Goal: Answer question/provide support: Share content

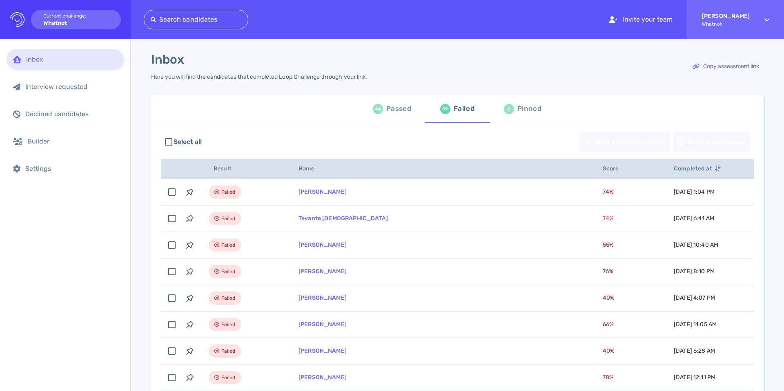
click at [373, 109] on div "44" at bounding box center [378, 109] width 10 height 10
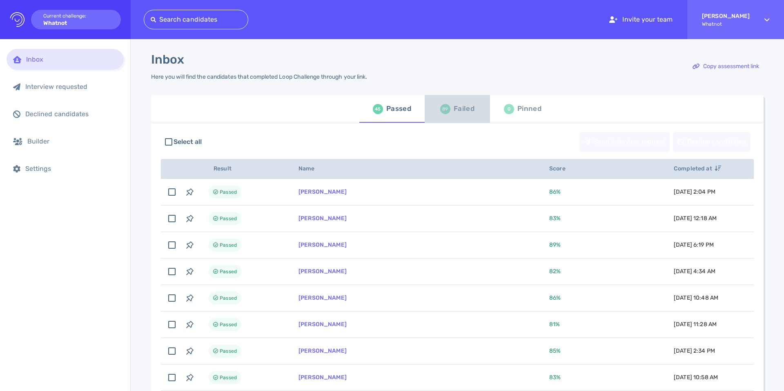
click at [438, 113] on span "89 Failed" at bounding box center [457, 109] width 56 height 23
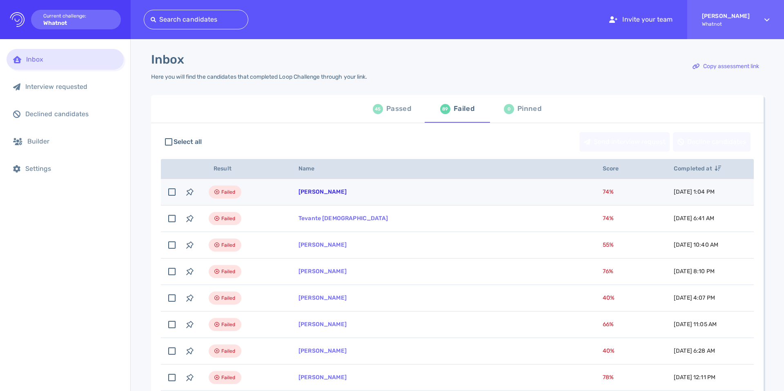
click at [328, 195] on link "[PERSON_NAME]" at bounding box center [322, 192] width 48 height 7
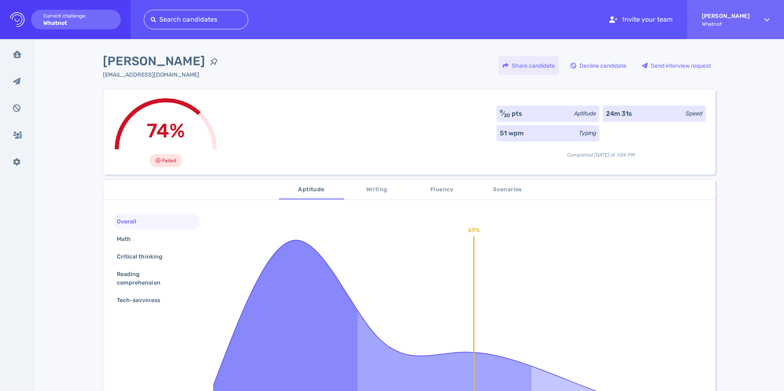
click at [539, 67] on div "Share candidate" at bounding box center [528, 65] width 60 height 19
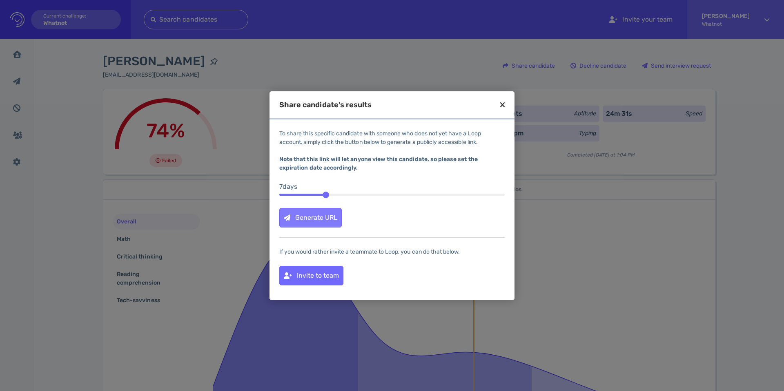
click at [321, 225] on div "Generate URL" at bounding box center [311, 218] width 62 height 19
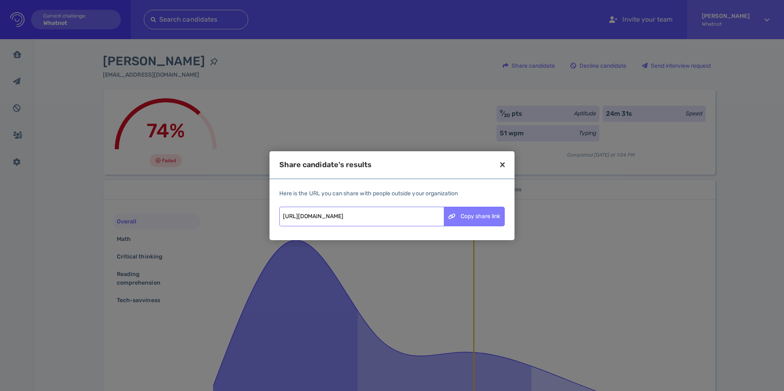
click at [462, 220] on div "Copy share link" at bounding box center [474, 216] width 60 height 19
click at [499, 163] on div "Share candidate's results" at bounding box center [391, 170] width 245 height 18
click at [501, 164] on icon at bounding box center [502, 164] width 4 height 7
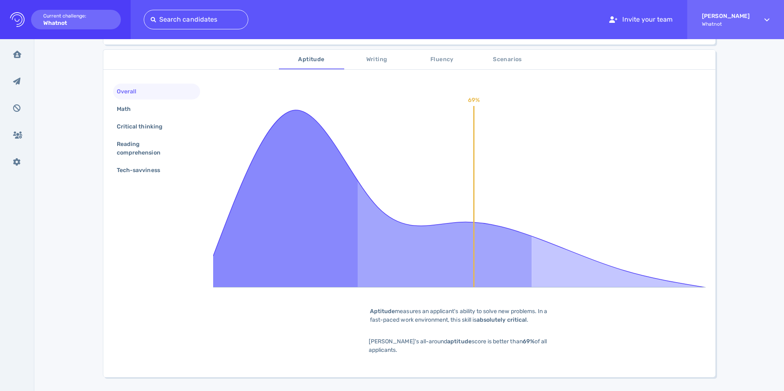
scroll to position [149, 0]
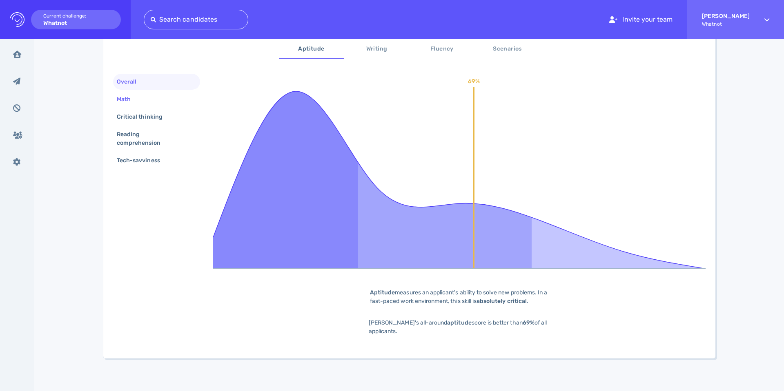
click at [124, 99] on div "Math" at bounding box center [127, 99] width 25 height 12
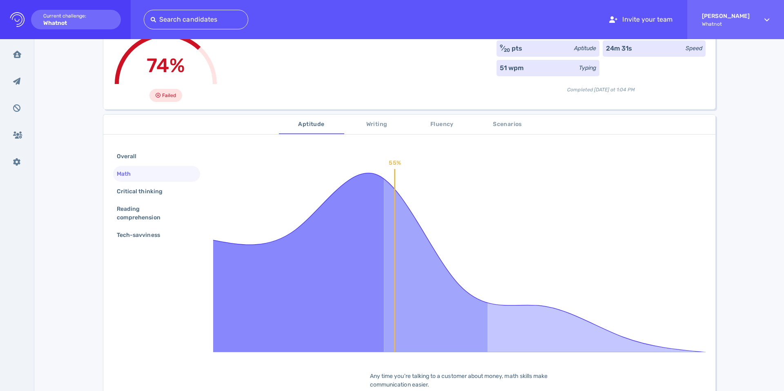
scroll to position [65, 0]
click at [119, 158] on div "Overall" at bounding box center [130, 157] width 31 height 12
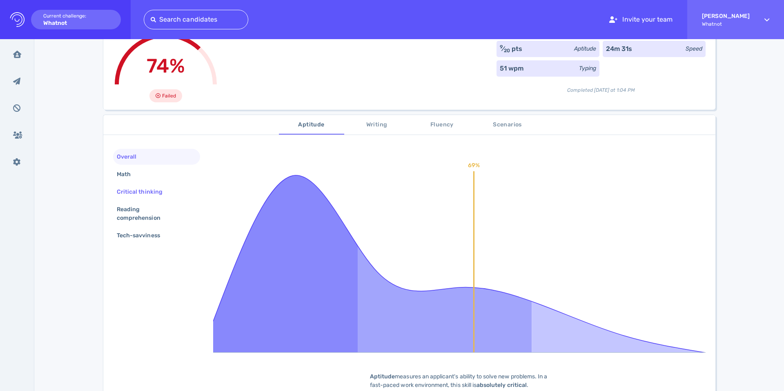
click at [129, 190] on div "Critical thinking" at bounding box center [143, 192] width 57 height 12
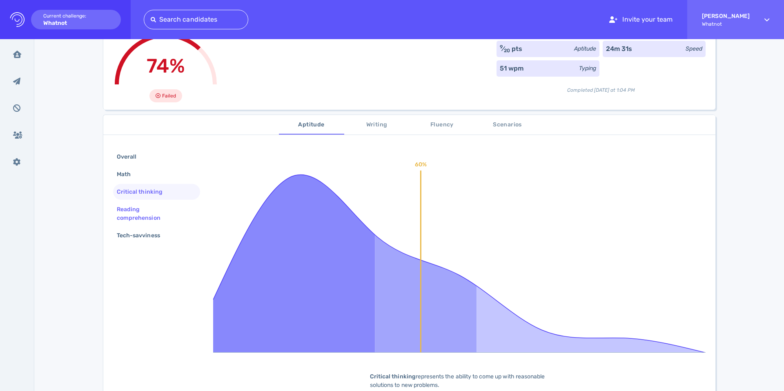
click at [129, 215] on div "Reading comprehension" at bounding box center [153, 214] width 76 height 20
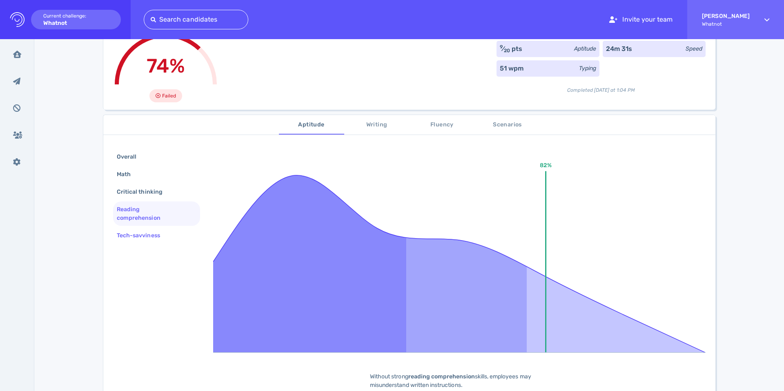
click at [136, 238] on div "Tech-savviness" at bounding box center [142, 236] width 55 height 12
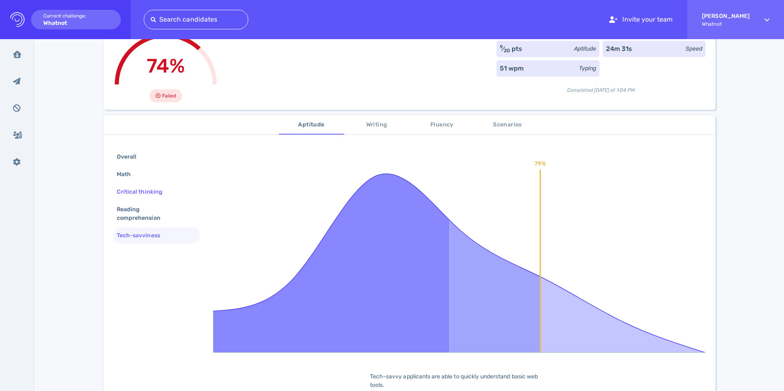
click at [140, 196] on div "Critical thinking" at bounding box center [143, 192] width 57 height 12
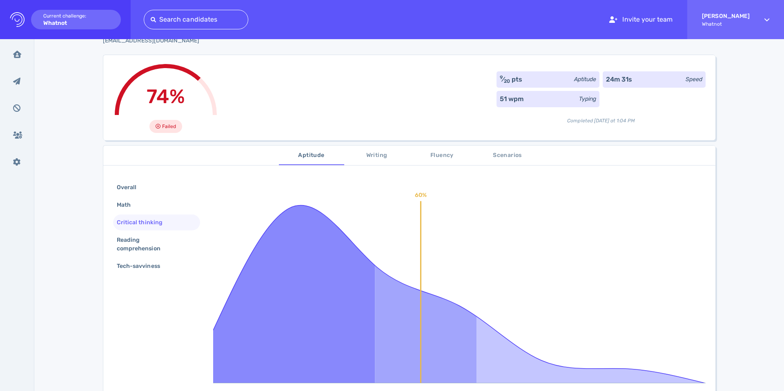
scroll to position [32, 0]
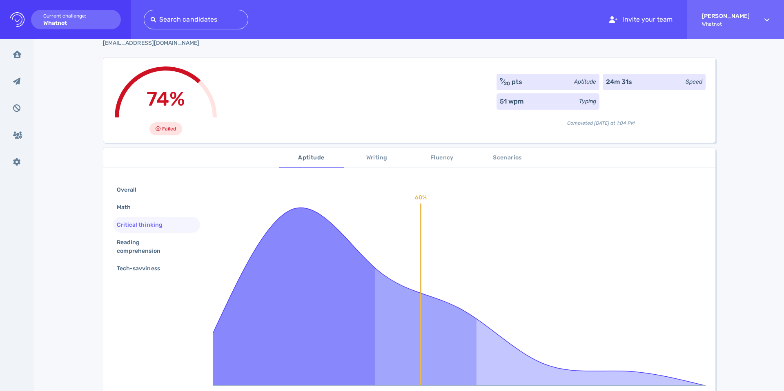
click at [497, 164] on button "Scenarios" at bounding box center [507, 158] width 65 height 20
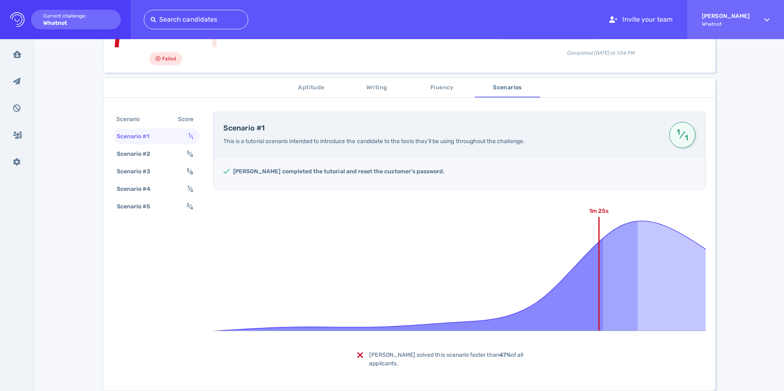
scroll to position [108, 0]
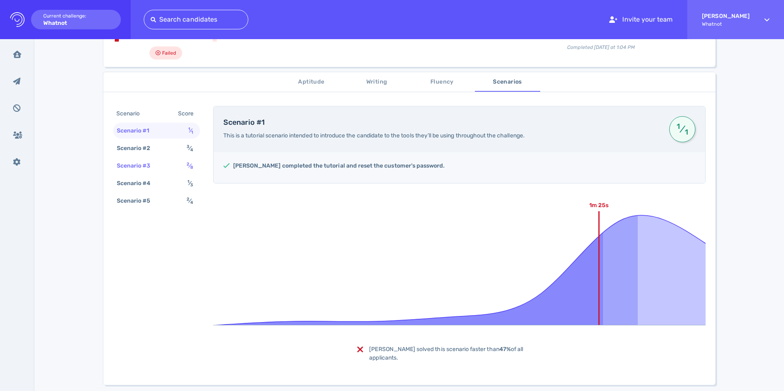
click at [192, 160] on div "2 ⁄ 8" at bounding box center [191, 166] width 13 height 12
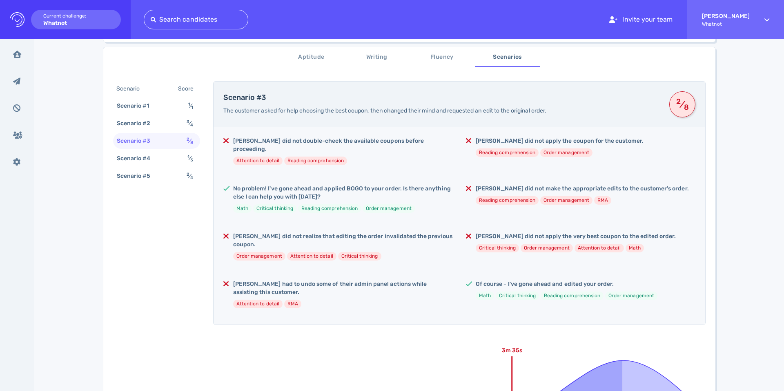
scroll to position [0, 0]
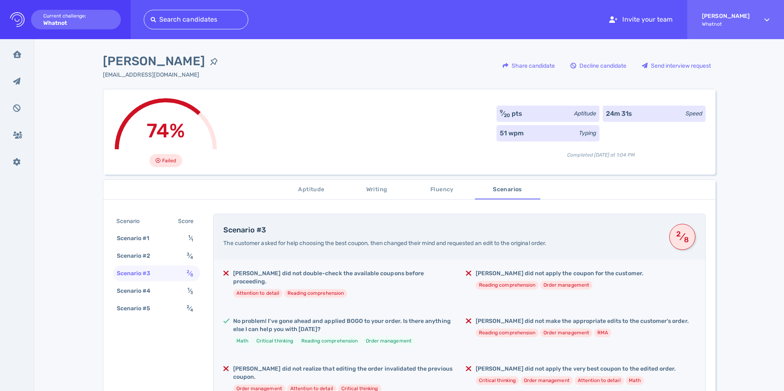
click at [127, 225] on div "Scenario" at bounding box center [132, 222] width 35 height 12
click at [127, 222] on div "Scenario" at bounding box center [132, 222] width 35 height 12
click at [128, 240] on div "Scenario #1" at bounding box center [137, 239] width 44 height 12
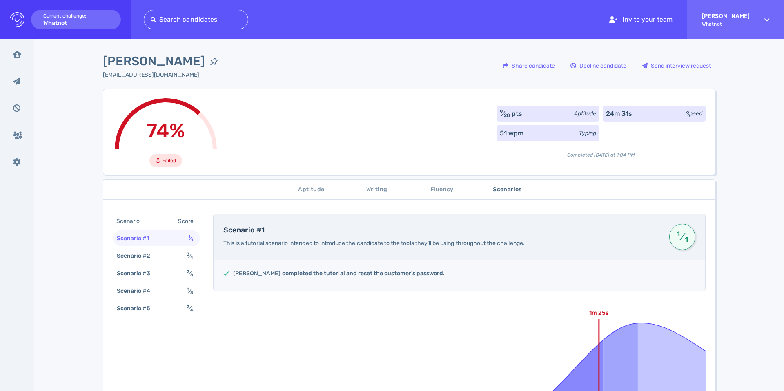
click at [304, 191] on span "Aptitude" at bounding box center [312, 190] width 56 height 10
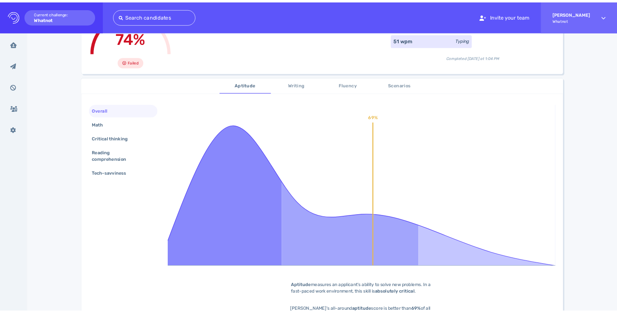
scroll to position [85, 0]
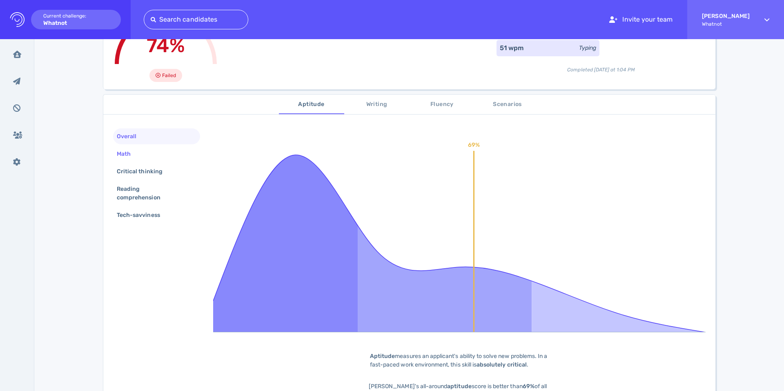
click at [136, 150] on div "Math" at bounding box center [127, 154] width 25 height 12
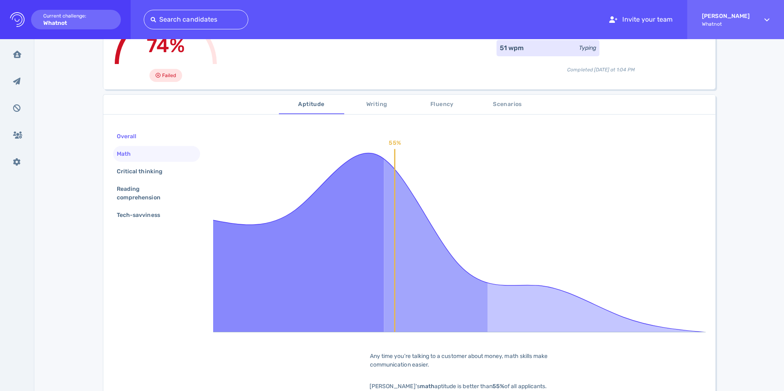
click at [132, 137] on div "Overall" at bounding box center [130, 137] width 31 height 12
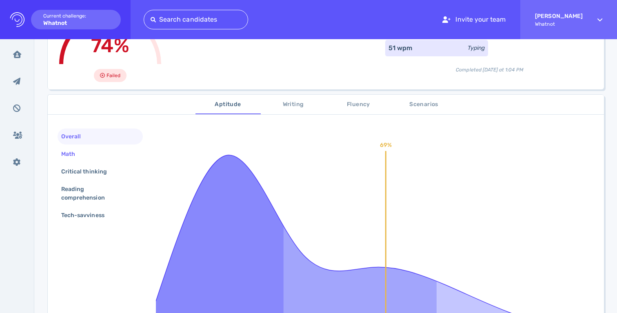
click at [65, 154] on div "Math" at bounding box center [72, 154] width 25 height 12
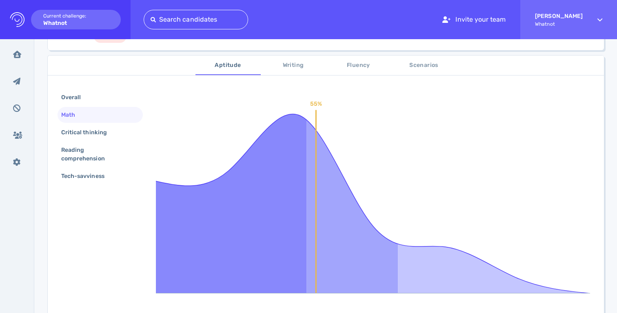
scroll to position [125, 0]
click at [97, 133] on div "Critical thinking" at bounding box center [88, 132] width 57 height 12
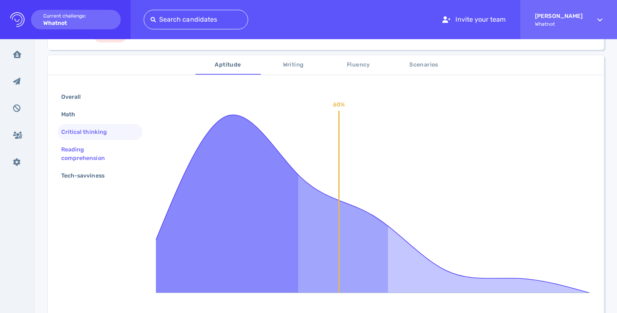
click at [79, 152] on div "Reading comprehension" at bounding box center [97, 154] width 75 height 20
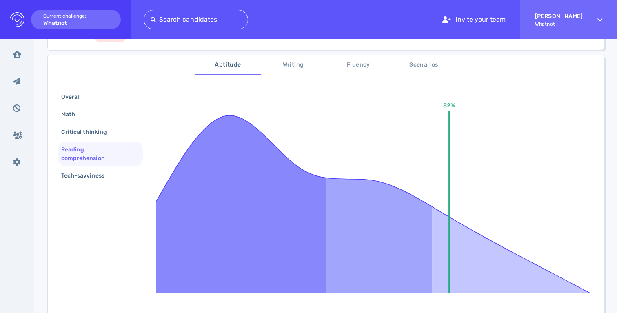
click at [79, 152] on div "Reading comprehension" at bounding box center [97, 154] width 75 height 20
click at [80, 134] on div "Critical thinking" at bounding box center [88, 132] width 57 height 12
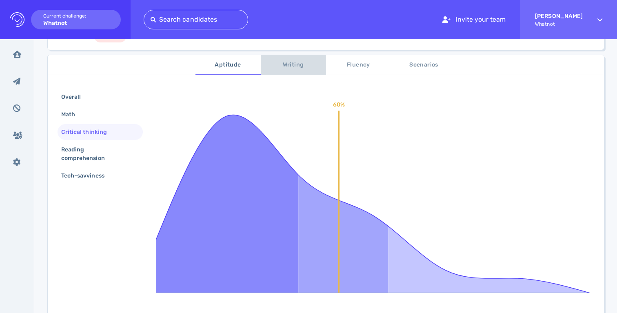
click at [306, 69] on span "Writing" at bounding box center [294, 65] width 56 height 10
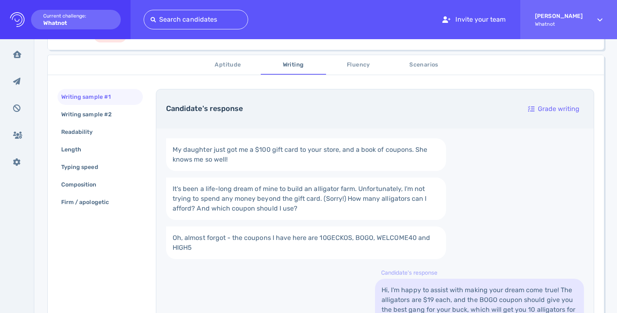
click at [419, 67] on span "Scenarios" at bounding box center [424, 65] width 56 height 10
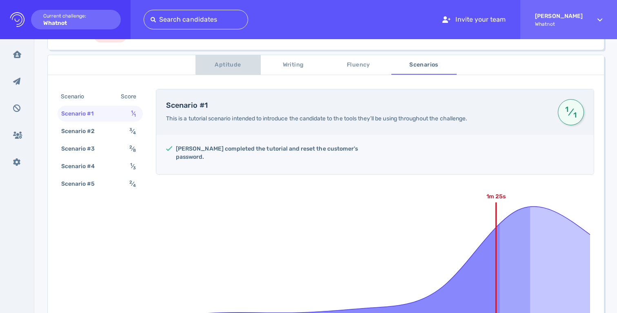
click at [236, 65] on span "Aptitude" at bounding box center [228, 65] width 56 height 10
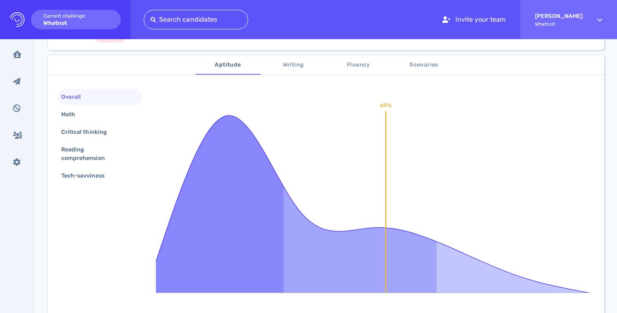
click at [280, 65] on span "Writing" at bounding box center [294, 65] width 56 height 10
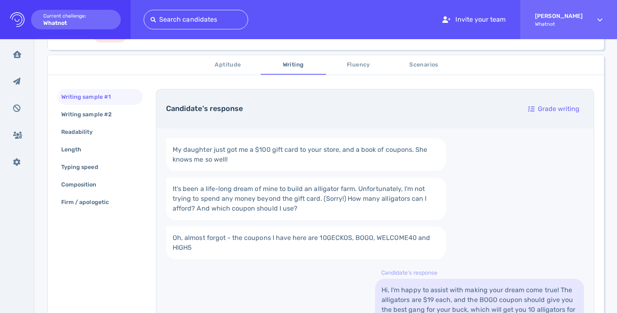
click at [218, 70] on button "Aptitude" at bounding box center [228, 65] width 65 height 20
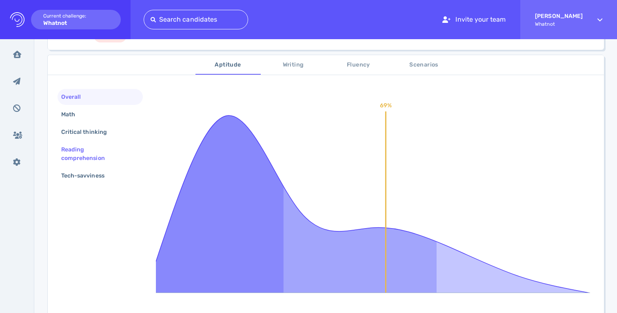
click at [76, 144] on div "Reading comprehension" at bounding box center [97, 154] width 75 height 20
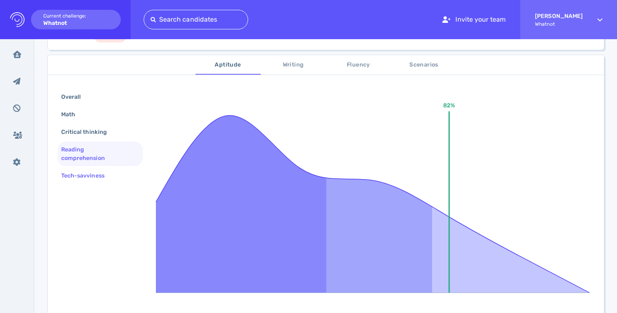
click at [78, 174] on div "Tech-savviness" at bounding box center [87, 176] width 55 height 12
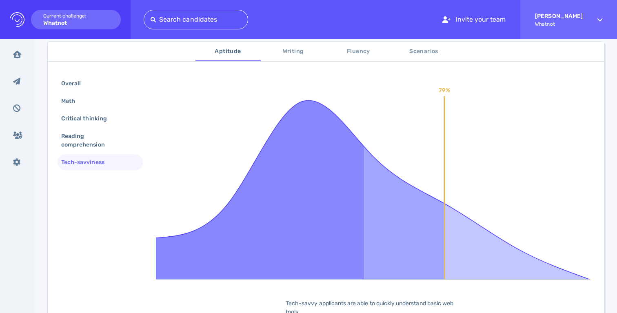
scroll to position [136, 0]
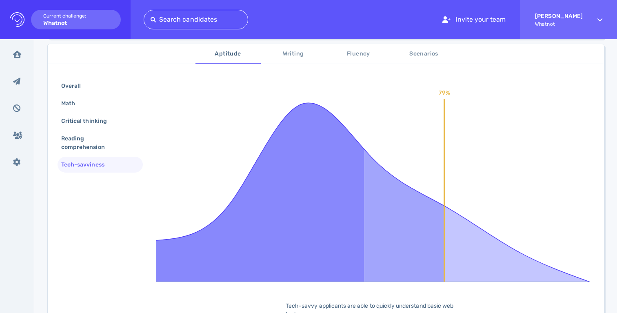
click at [429, 55] on span "Scenarios" at bounding box center [424, 54] width 56 height 10
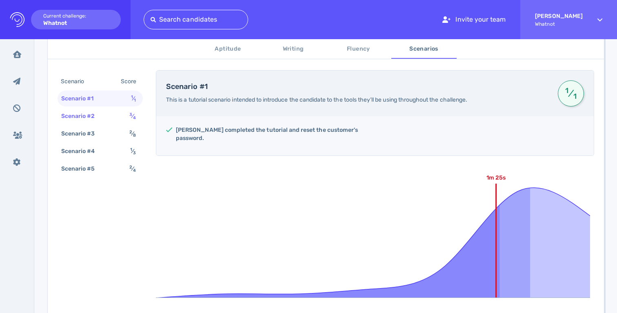
click at [115, 116] on div "Scenario #2 3 ⁄ 4" at bounding box center [100, 116] width 85 height 16
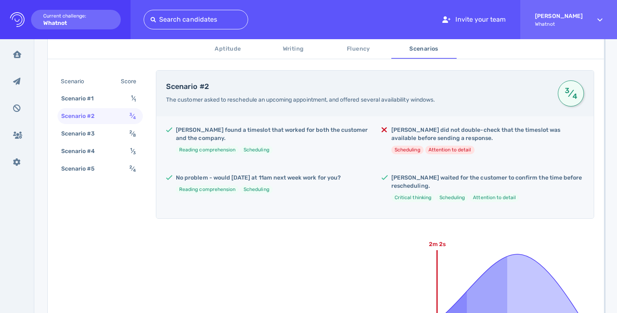
scroll to position [144, 0]
click at [114, 132] on div "Scenario #3 2 ⁄ 8" at bounding box center [100, 134] width 85 height 16
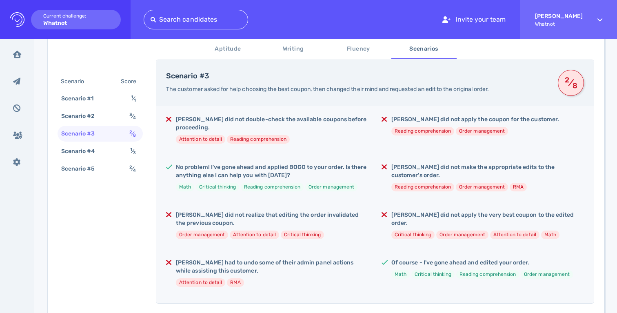
scroll to position [153, 0]
click at [109, 149] on div "Scenario #4 1 ⁄ 3" at bounding box center [100, 151] width 85 height 16
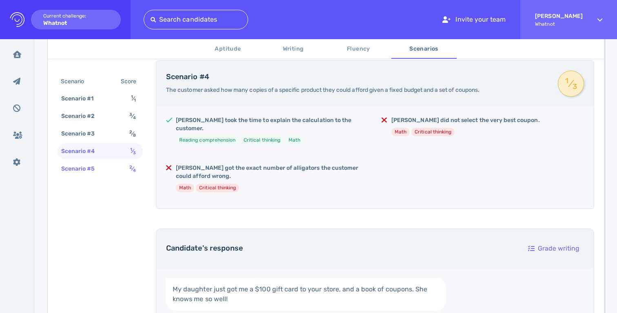
click at [103, 163] on div "Scenario #5" at bounding box center [82, 169] width 45 height 12
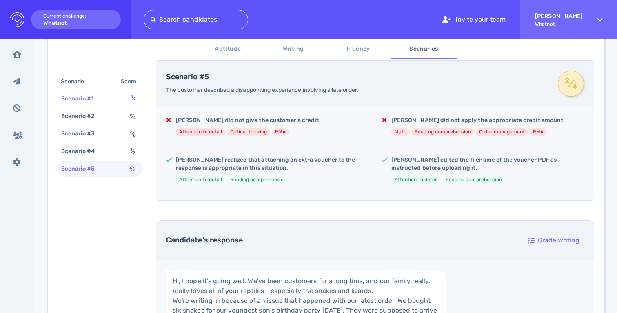
click at [111, 97] on div "Scenario #1 1 ⁄ 1" at bounding box center [100, 99] width 85 height 16
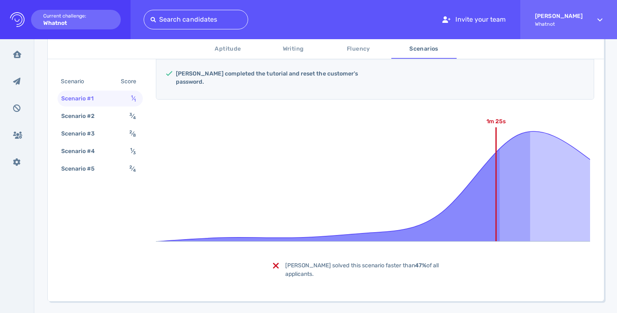
scroll to position [204, 0]
